Goal: Task Accomplishment & Management: Manage account settings

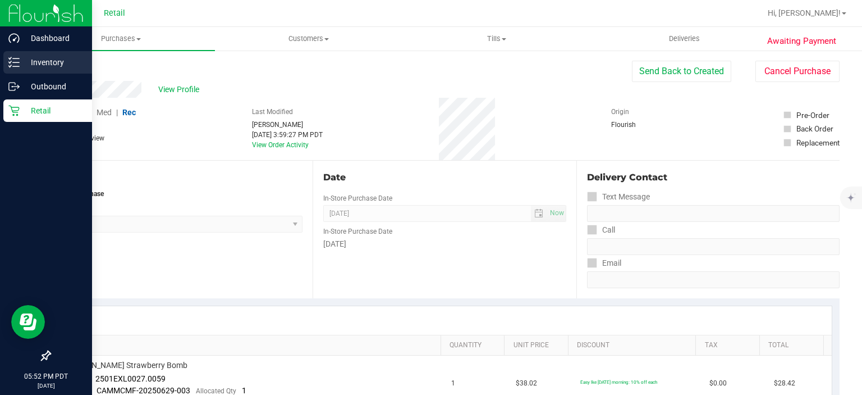
click at [9, 58] on icon at bounding box center [10, 58] width 2 height 2
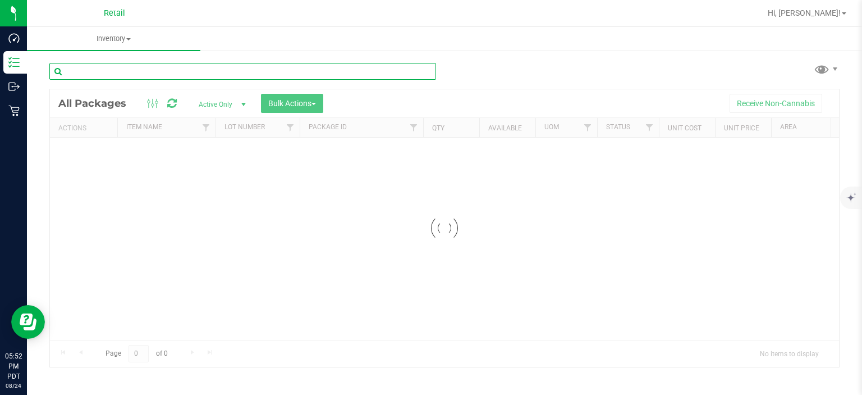
click at [152, 71] on input "text" at bounding box center [242, 71] width 387 height 17
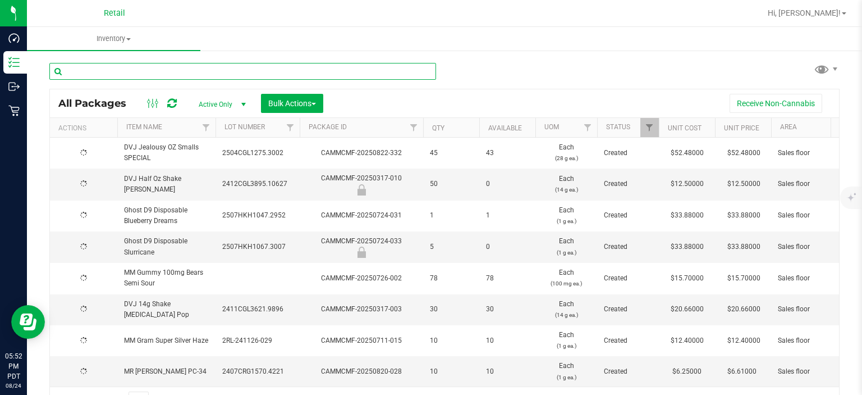
click at [165, 74] on input "text" at bounding box center [242, 71] width 387 height 17
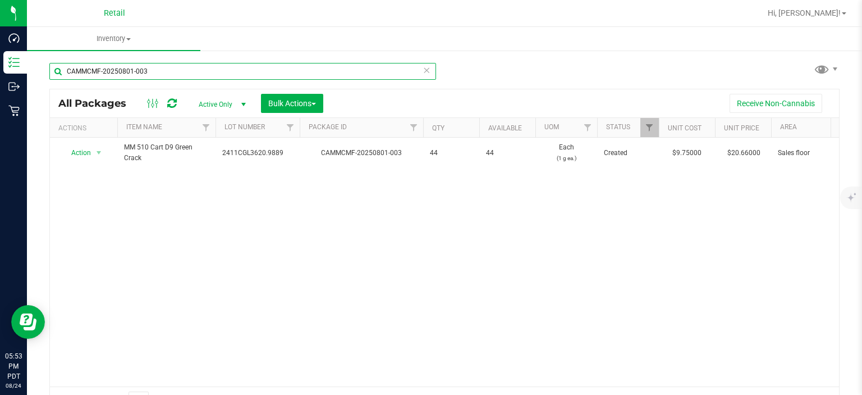
type input "CAMMCMF-20250801-003"
click at [423, 70] on icon at bounding box center [427, 69] width 8 height 13
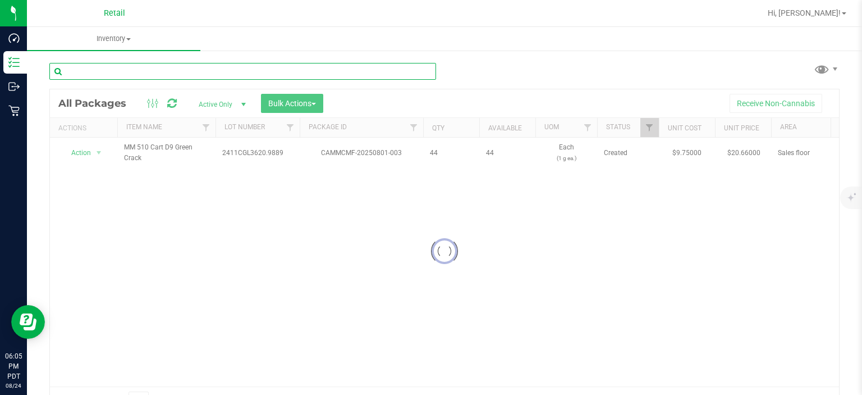
click at [208, 72] on input "text" at bounding box center [242, 71] width 387 height 17
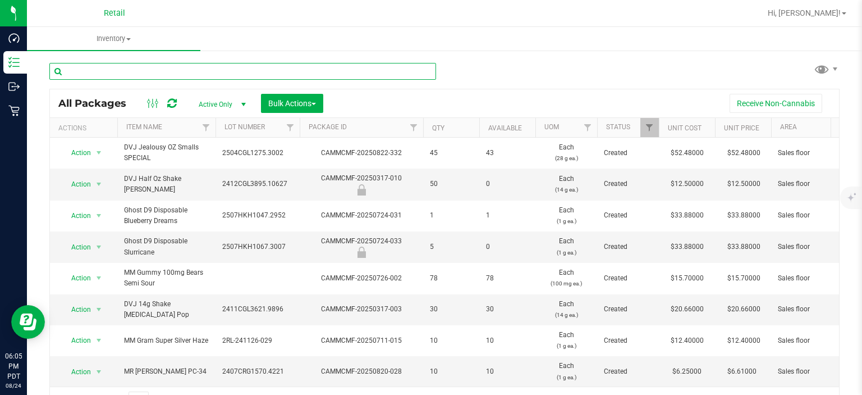
click at [110, 70] on input "text" at bounding box center [242, 71] width 387 height 17
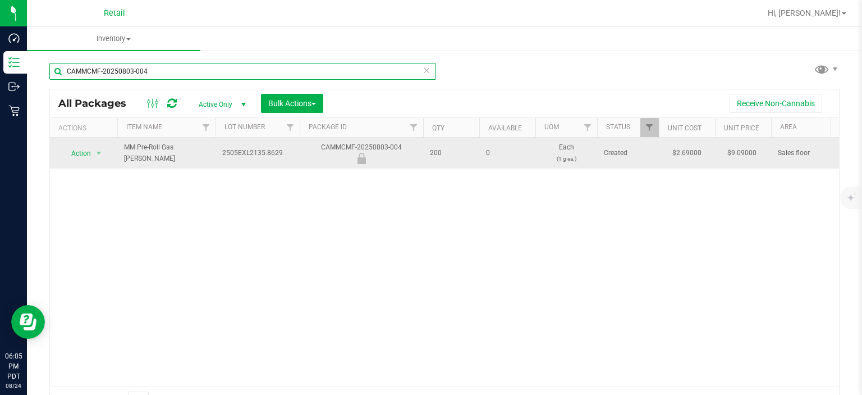
type input "CAMMCMF-20250803-004"
click at [86, 159] on span "Action" at bounding box center [76, 153] width 30 height 16
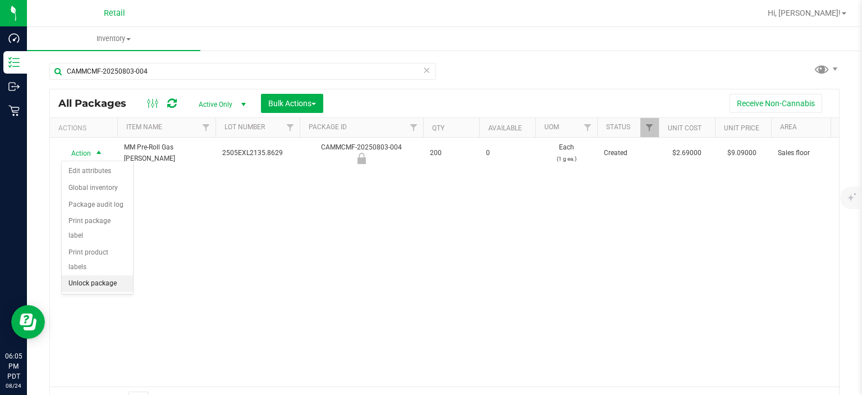
click at [119, 276] on li "Unlock package" at bounding box center [97, 283] width 71 height 17
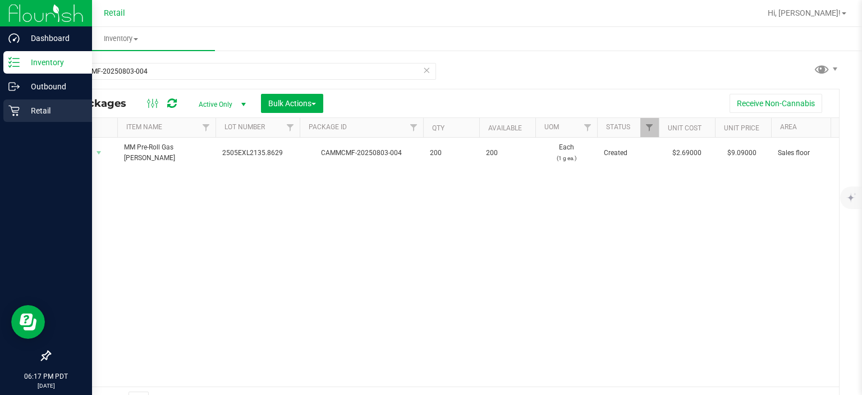
click at [17, 114] on icon at bounding box center [13, 111] width 11 height 11
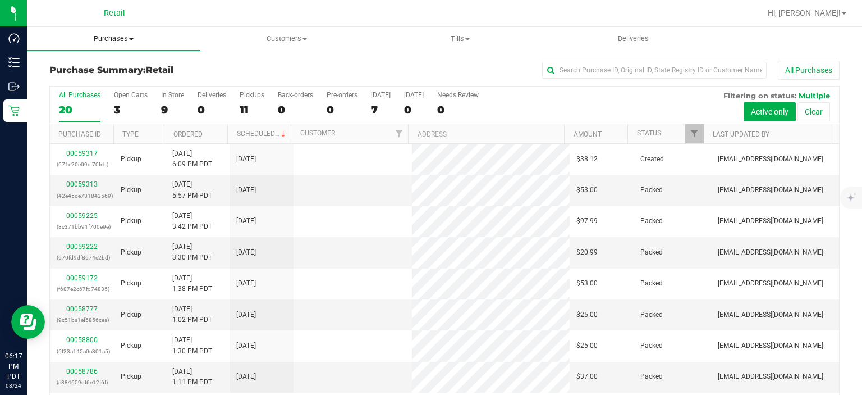
click at [128, 34] on span "Purchases" at bounding box center [113, 39] width 173 height 10
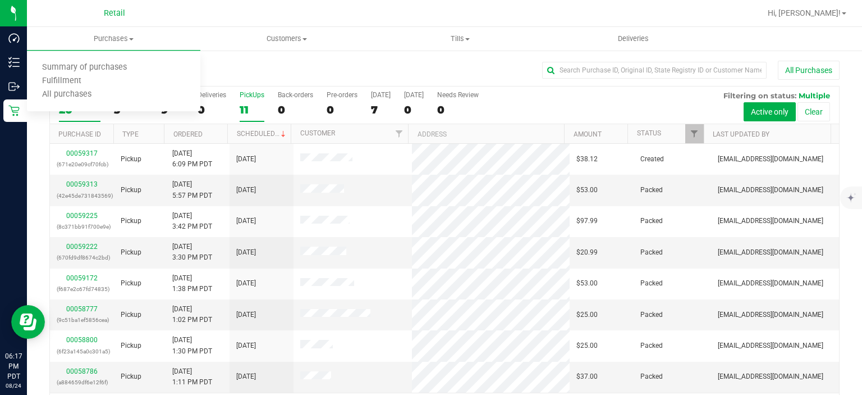
click at [256, 97] on div "PickUps" at bounding box center [252, 95] width 25 height 8
click at [0, 0] on input "PickUps 11" at bounding box center [0, 0] width 0 height 0
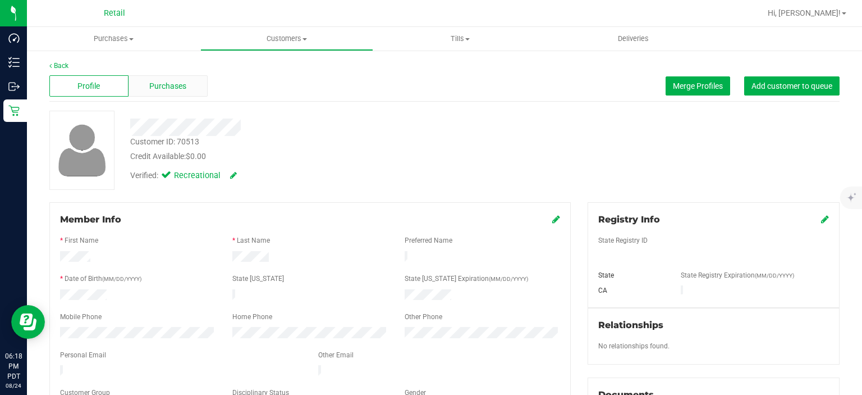
click at [166, 85] on span "Purchases" at bounding box center [167, 86] width 37 height 12
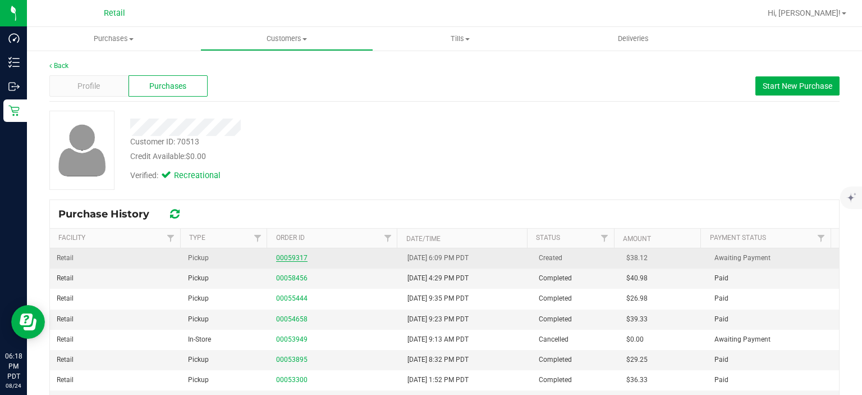
click at [289, 257] on link "00059317" at bounding box center [291, 258] width 31 height 8
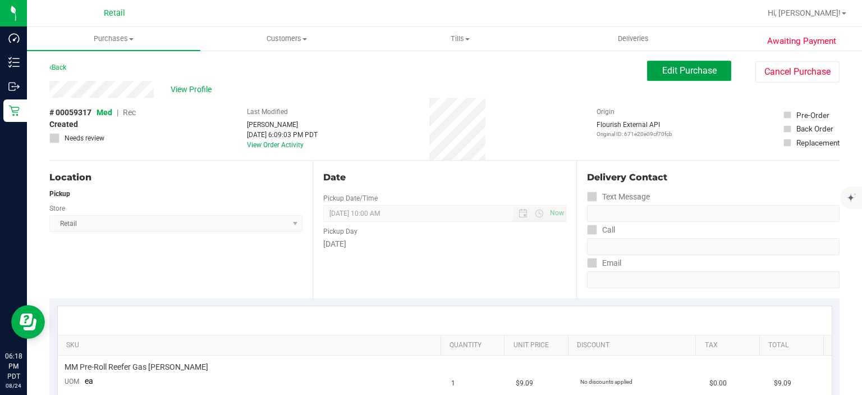
click at [679, 70] on span "Edit Purchase" at bounding box center [689, 70] width 54 height 11
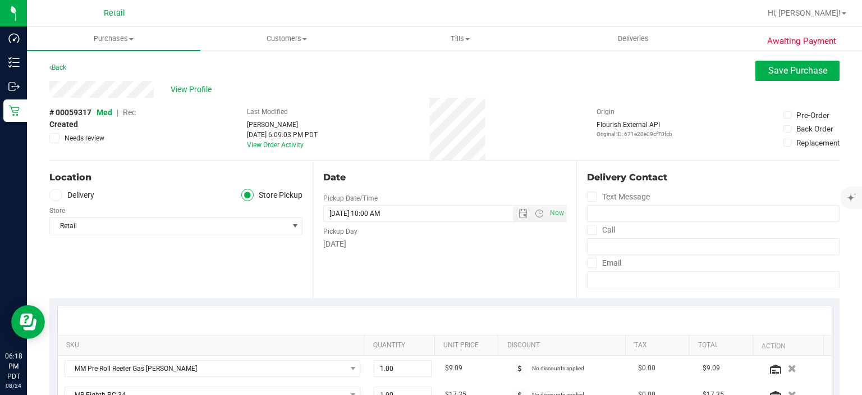
click at [129, 114] on span "Rec" at bounding box center [129, 112] width 13 height 9
click at [785, 68] on span "Save Purchase" at bounding box center [797, 70] width 59 height 11
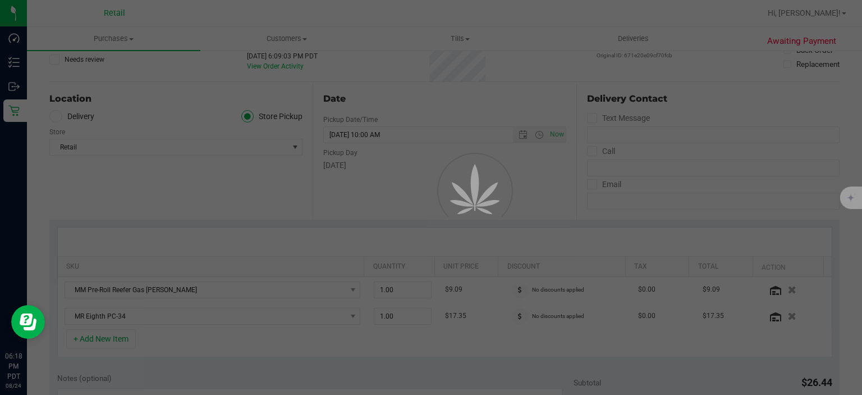
scroll to position [79, 0]
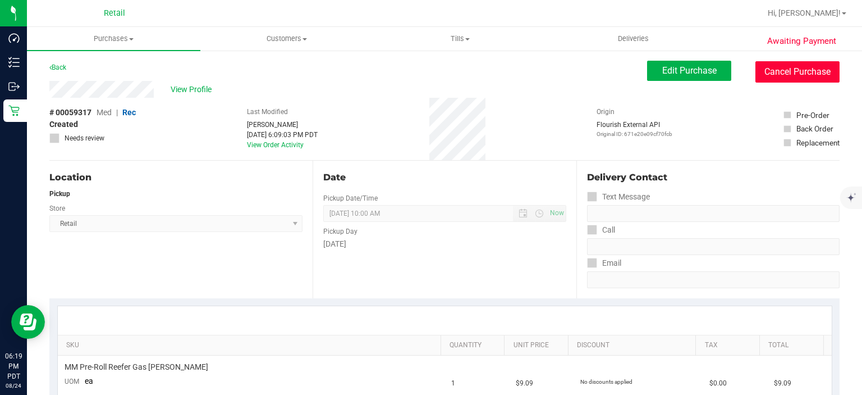
click at [782, 75] on button "Cancel Purchase" at bounding box center [797, 71] width 84 height 21
